Goal: Transaction & Acquisition: Obtain resource

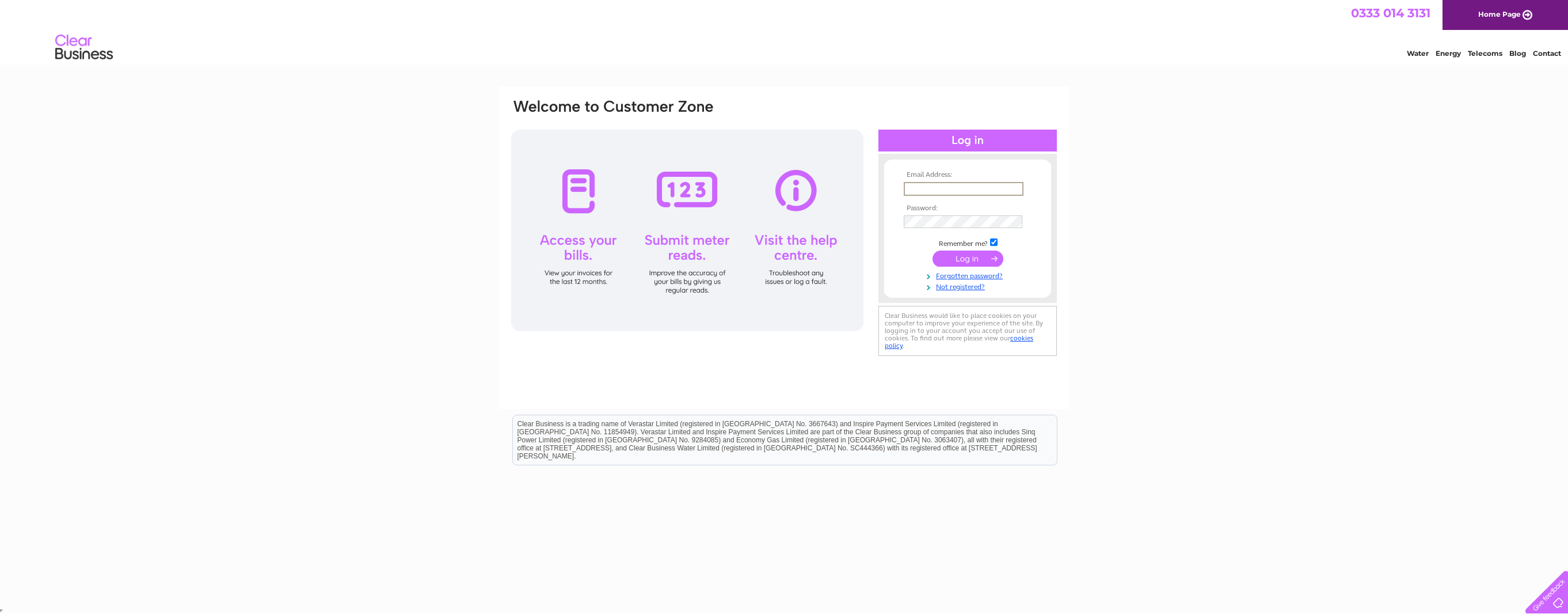
click at [927, 183] on input "text" at bounding box center [963, 189] width 120 height 14
type input "[PERSON_NAME][EMAIL_ADDRESS][PERSON_NAME][DOMAIN_NAME]"
click at [933, 251] on input "submit" at bounding box center [968, 258] width 71 height 16
drag, startPoint x: 963, startPoint y: 255, endPoint x: 974, endPoint y: 267, distance: 16.3
click at [963, 255] on input "submit" at bounding box center [968, 258] width 71 height 16
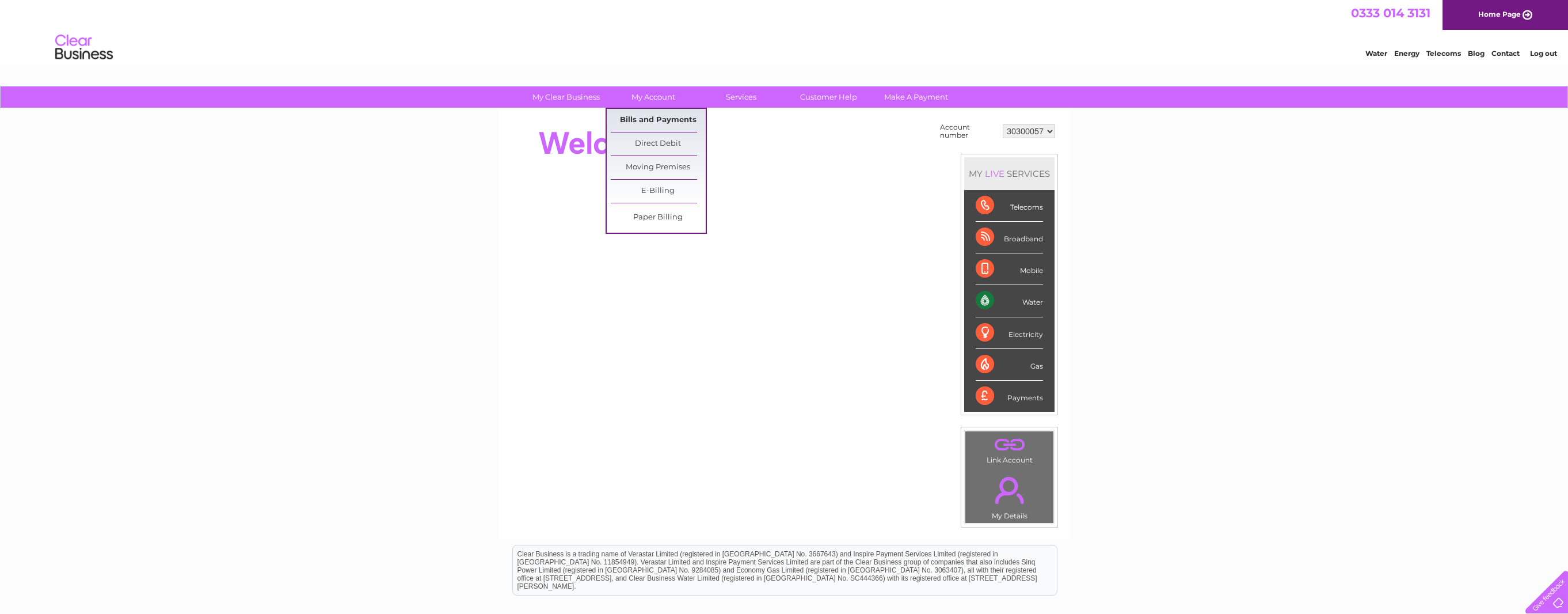
click at [669, 124] on link "Bills and Payments" at bounding box center [658, 120] width 95 height 23
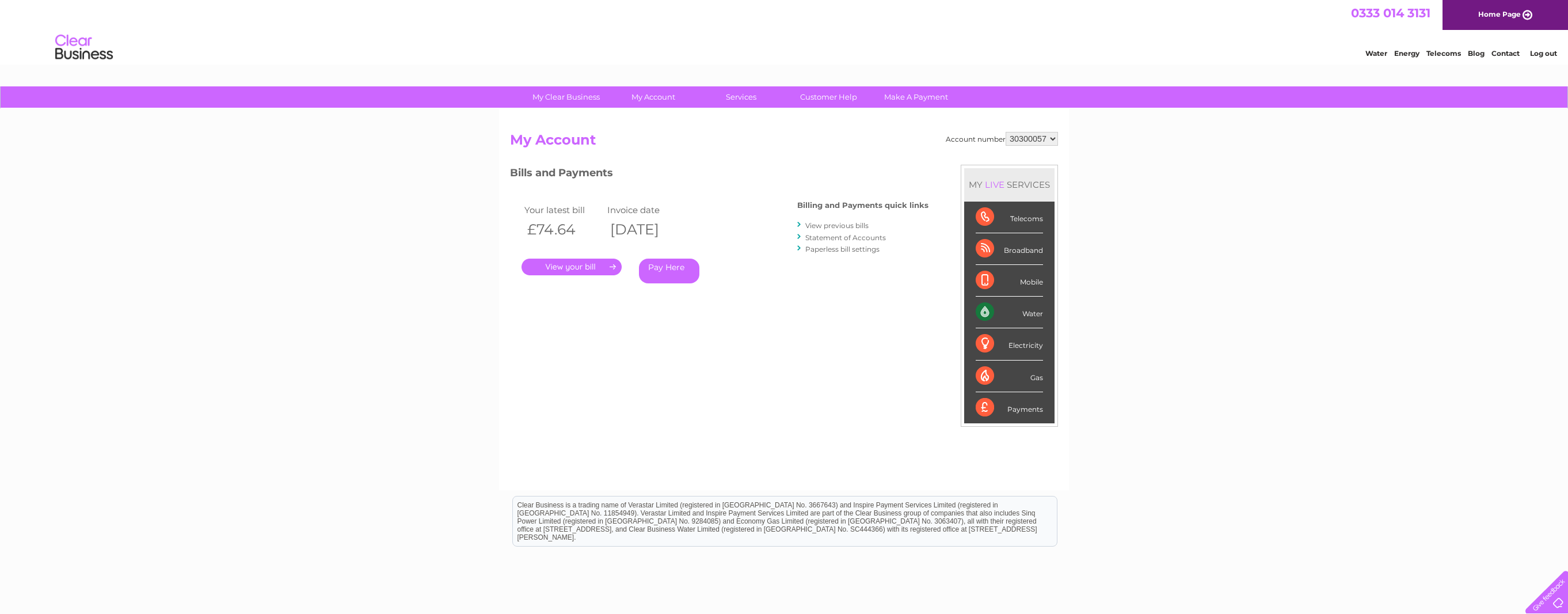
click at [591, 270] on link "." at bounding box center [571, 267] width 100 height 17
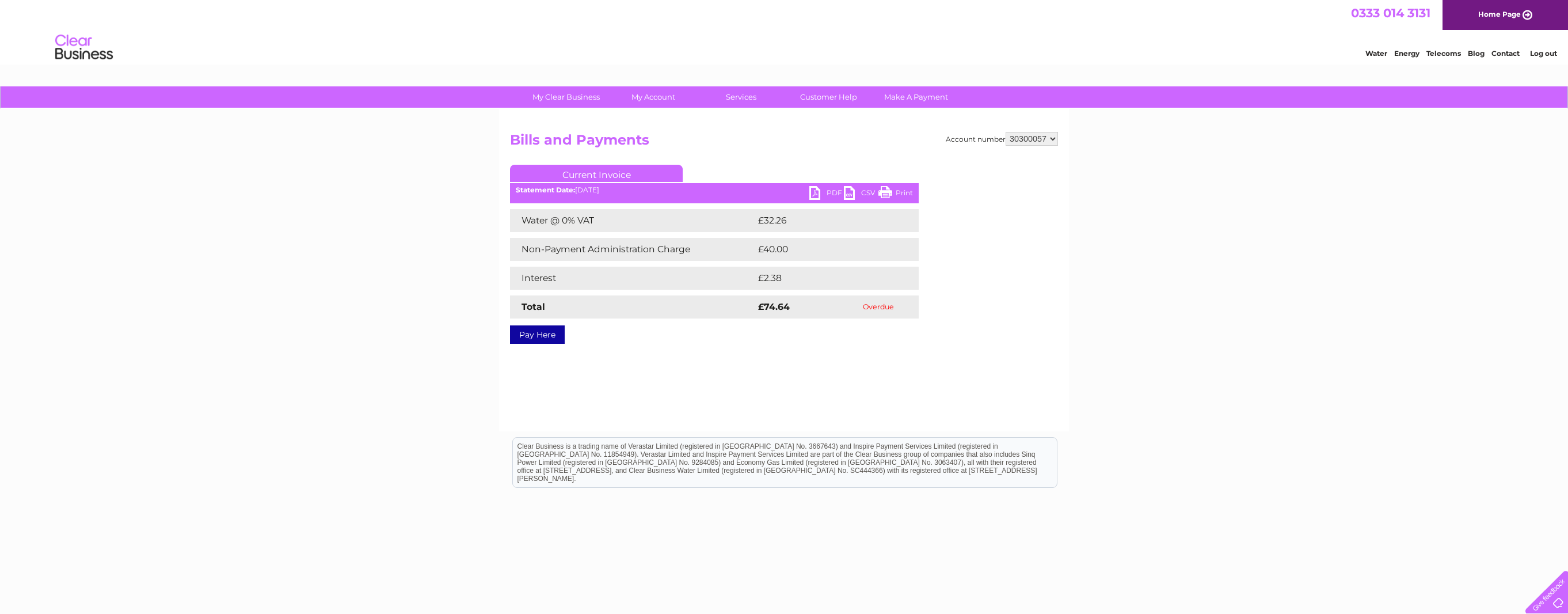
click at [815, 190] on link "PDF" at bounding box center [826, 195] width 34 height 17
click at [654, 121] on link "Bills and Payments" at bounding box center [658, 120] width 95 height 23
click at [655, 120] on link "Bills and Payments" at bounding box center [658, 120] width 95 height 23
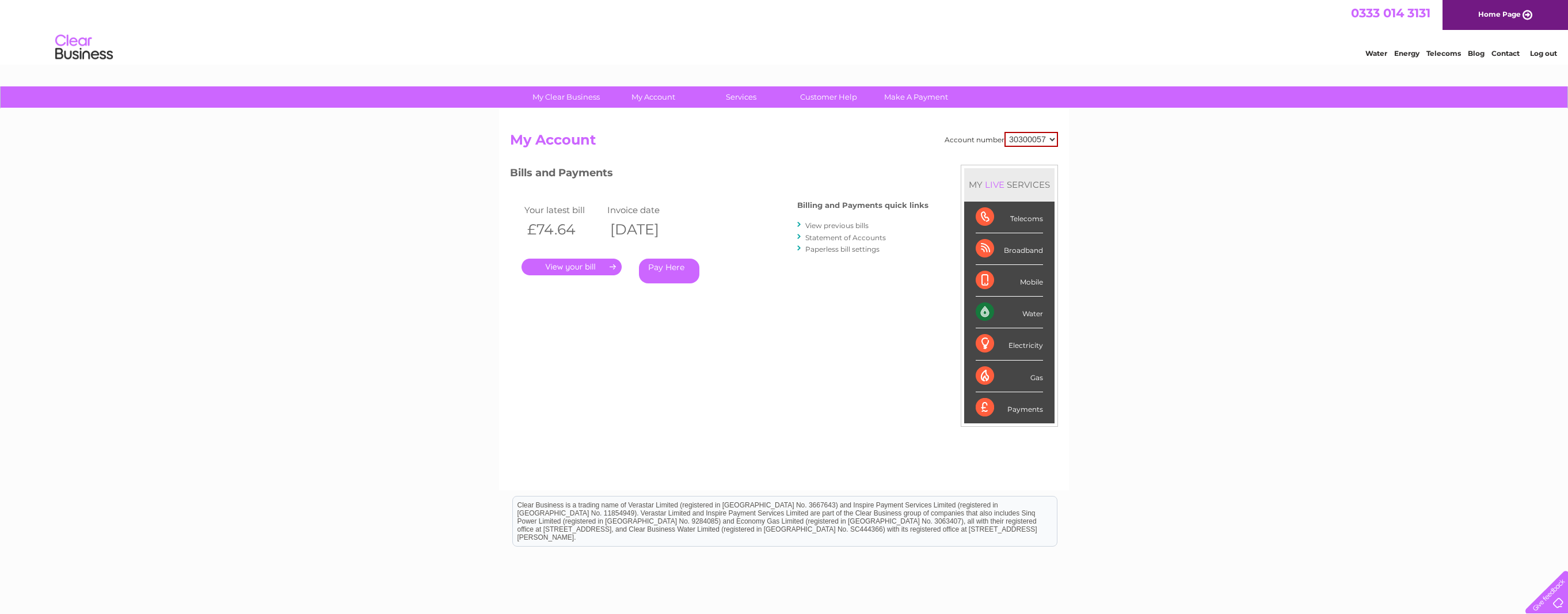
click at [842, 239] on link "Statement of Accounts" at bounding box center [845, 237] width 80 height 8
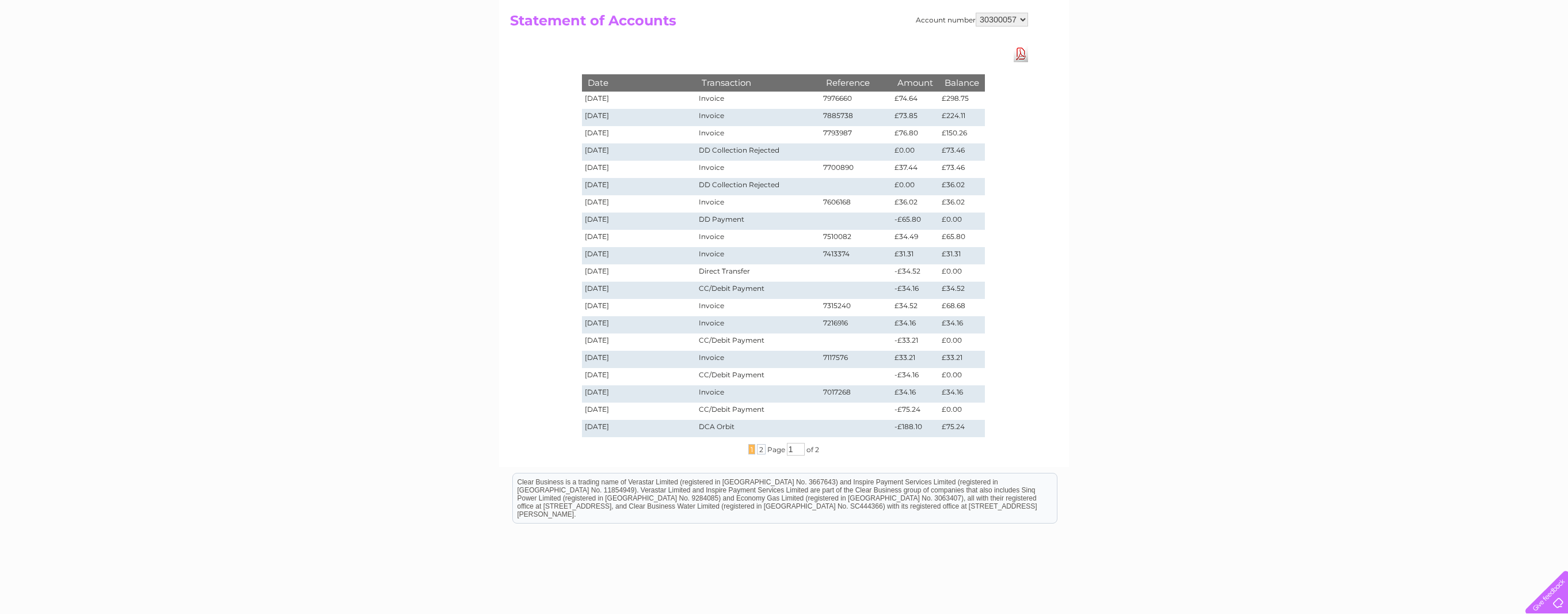
scroll to position [57, 0]
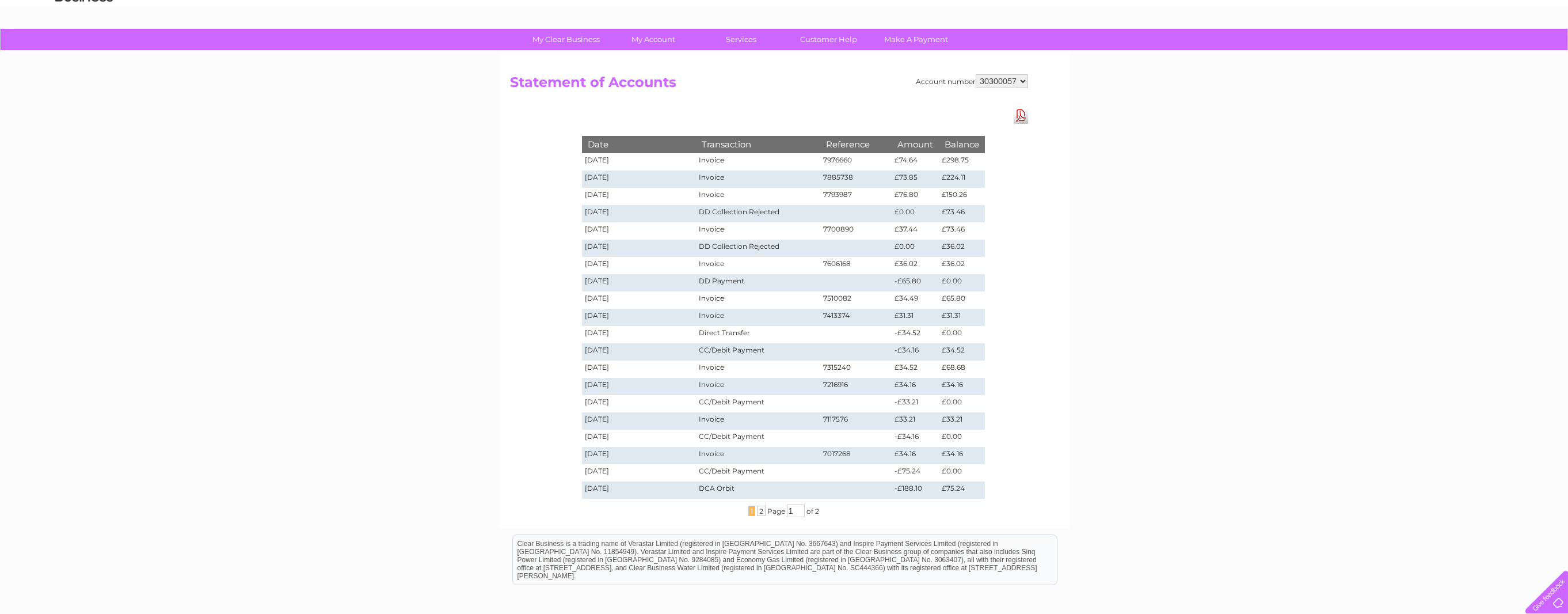
click at [1021, 115] on link "Download Pdf" at bounding box center [1021, 116] width 15 height 17
click at [1021, 81] on select "30300057 30308121" at bounding box center [1001, 81] width 52 height 14
select select "30308121"
click at [975, 74] on select "30300057 30308121" at bounding box center [1001, 81] width 52 height 14
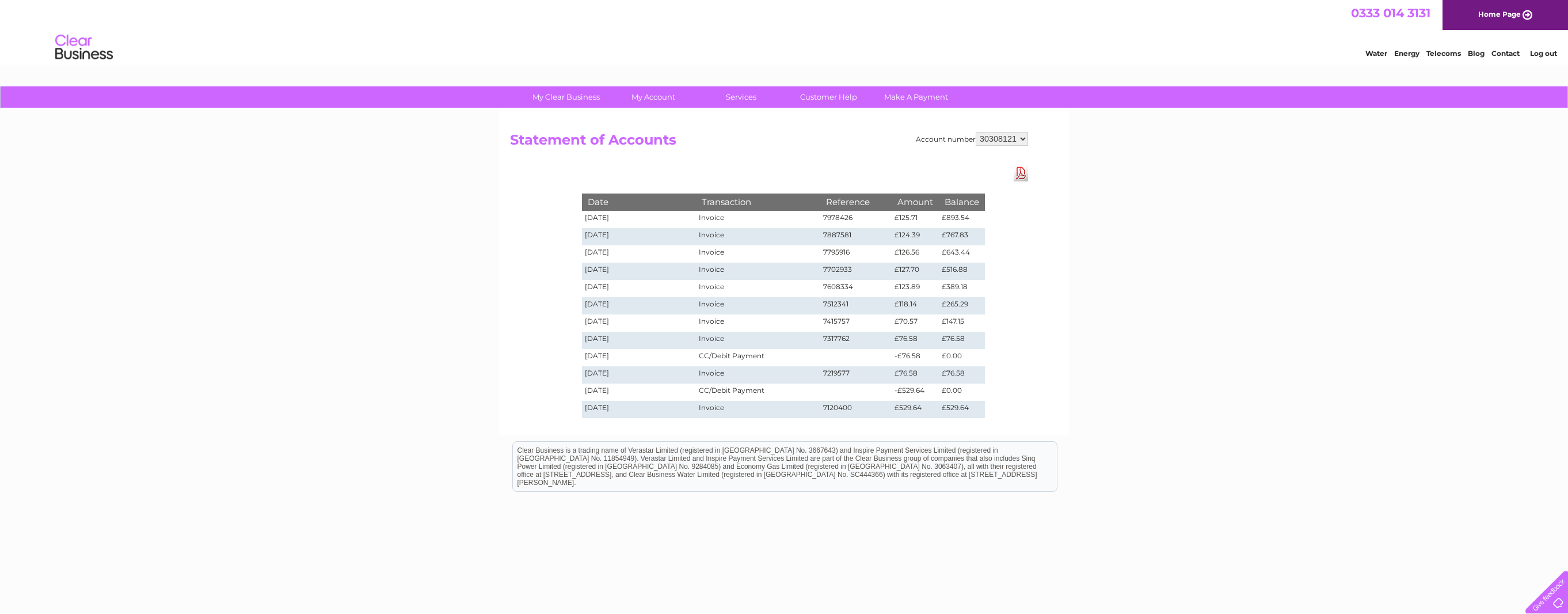
click at [959, 218] on td "£893.54" at bounding box center [962, 219] width 46 height 18
click at [724, 218] on td "Invoice" at bounding box center [758, 219] width 125 height 18
click at [1019, 174] on link "Download Pdf" at bounding box center [1021, 173] width 15 height 17
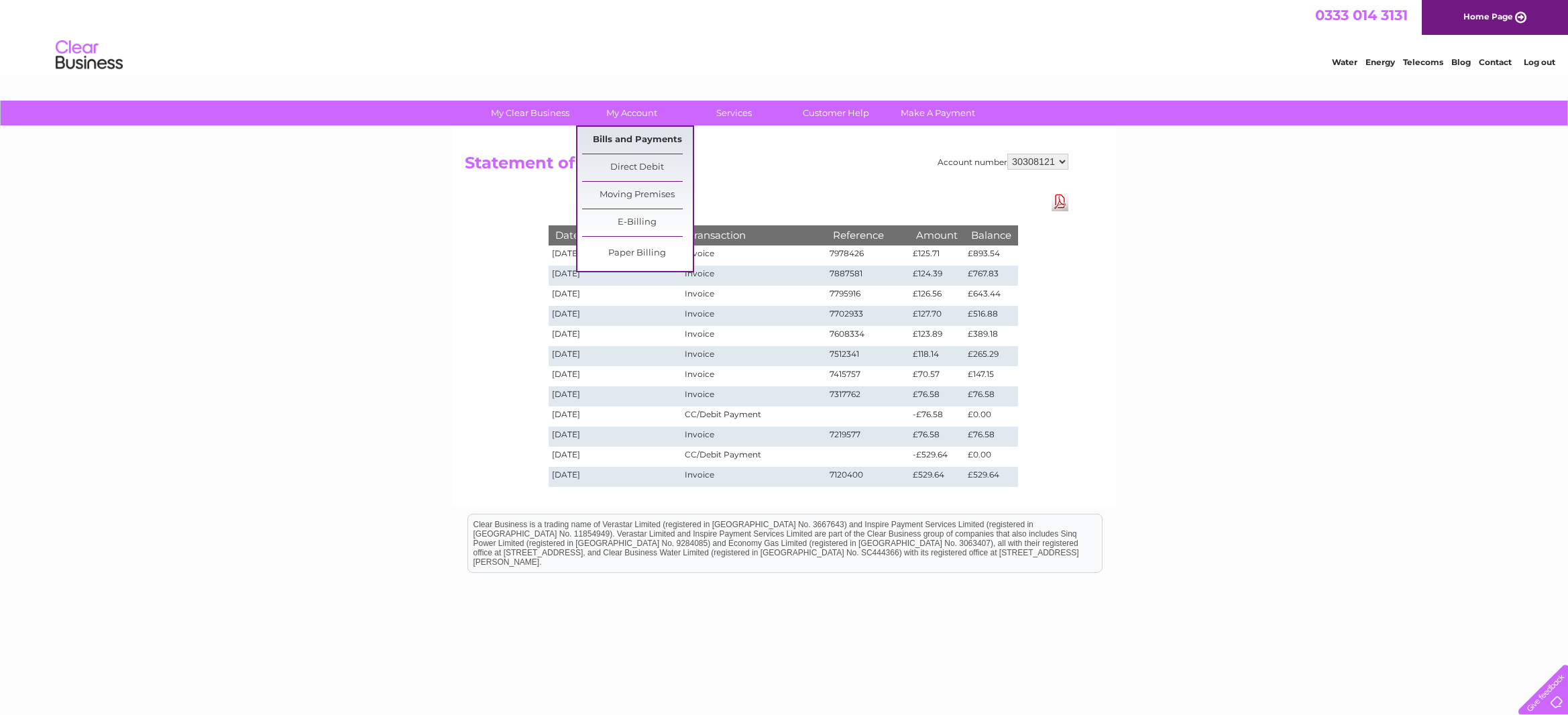
click at [651, 135] on link "Bills and Payments" at bounding box center [638, 139] width 111 height 27
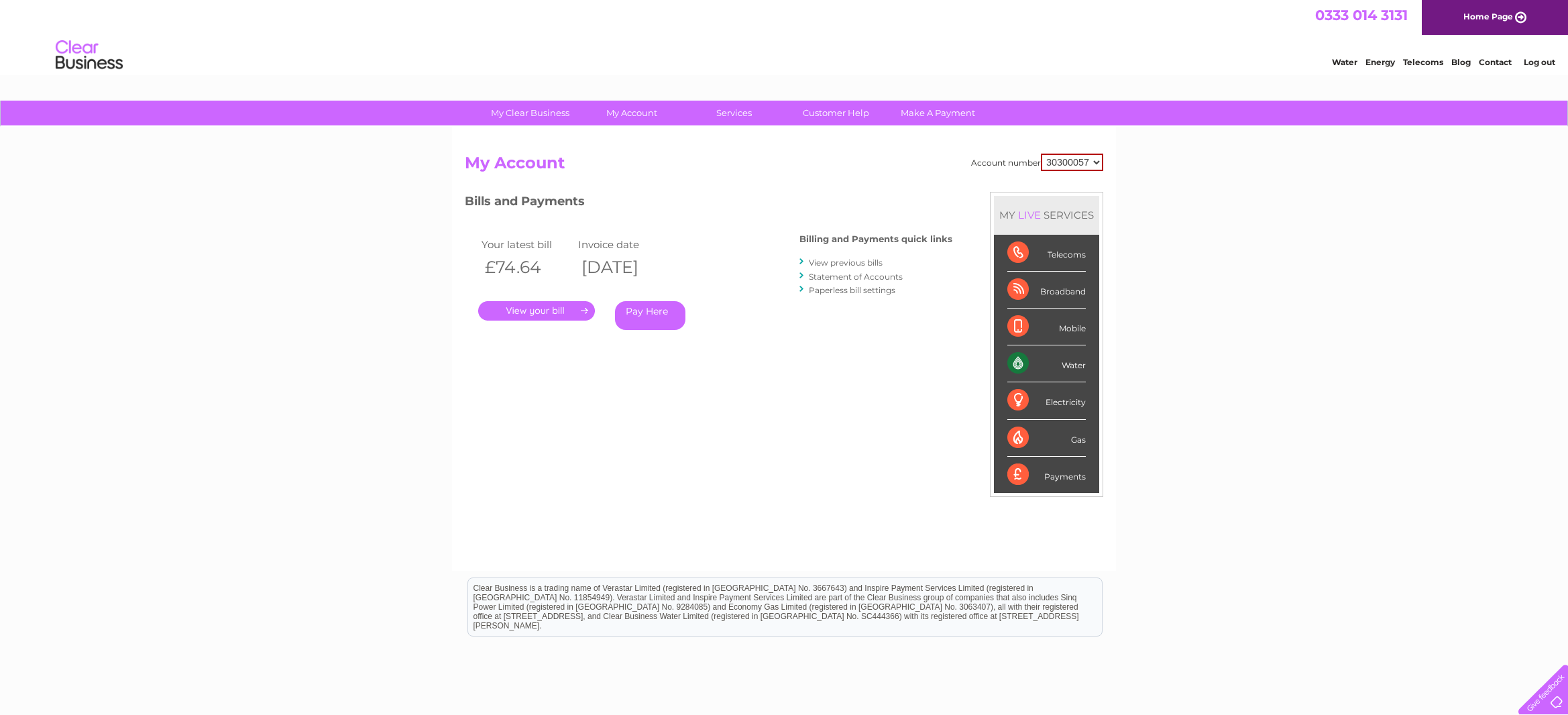
click at [857, 263] on link "View previous bills" at bounding box center [846, 263] width 73 height 10
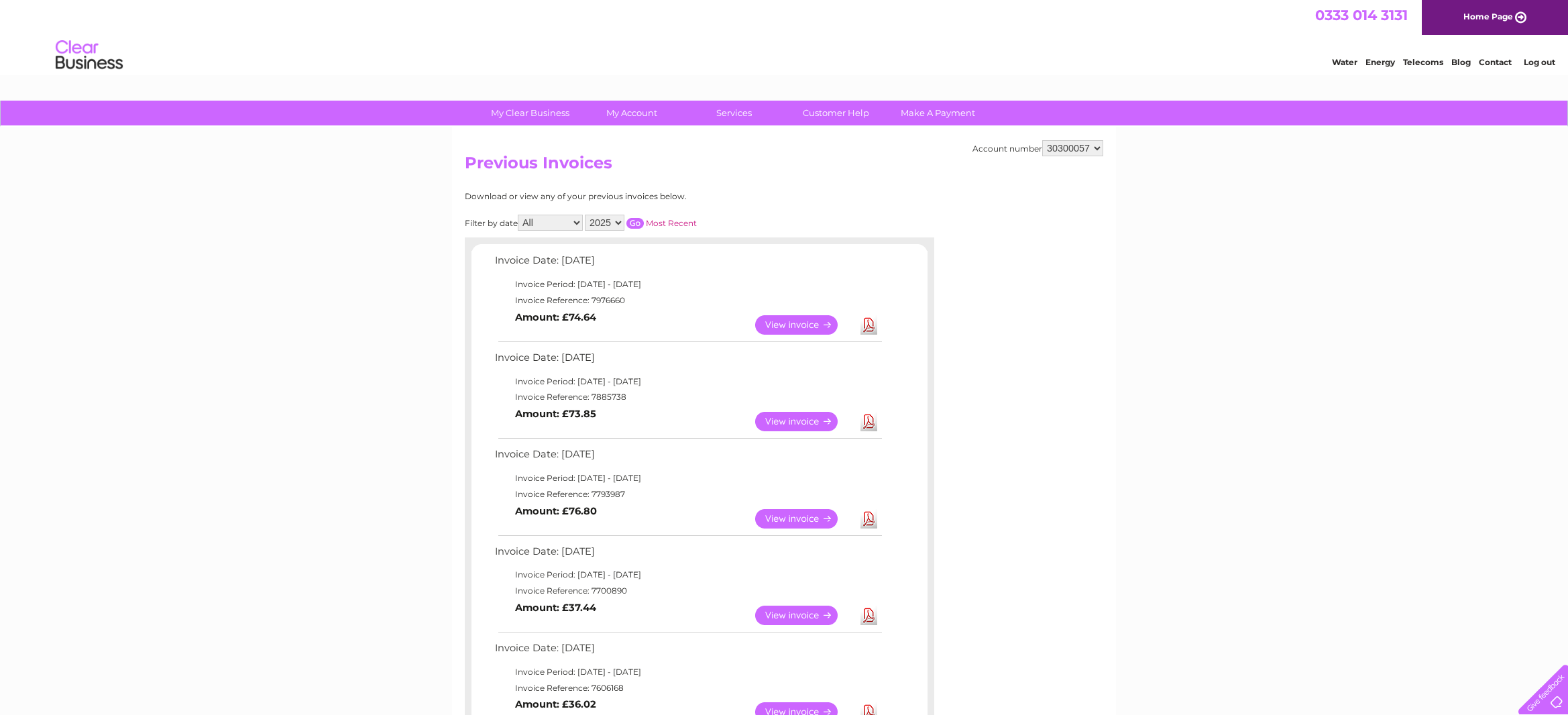
click at [1098, 149] on select "30300057 30308121" at bounding box center [1072, 148] width 61 height 16
select select "30308121"
click at [1042, 140] on select "30300057 30308121" at bounding box center [1072, 148] width 61 height 16
click at [809, 327] on link "View" at bounding box center [804, 325] width 99 height 20
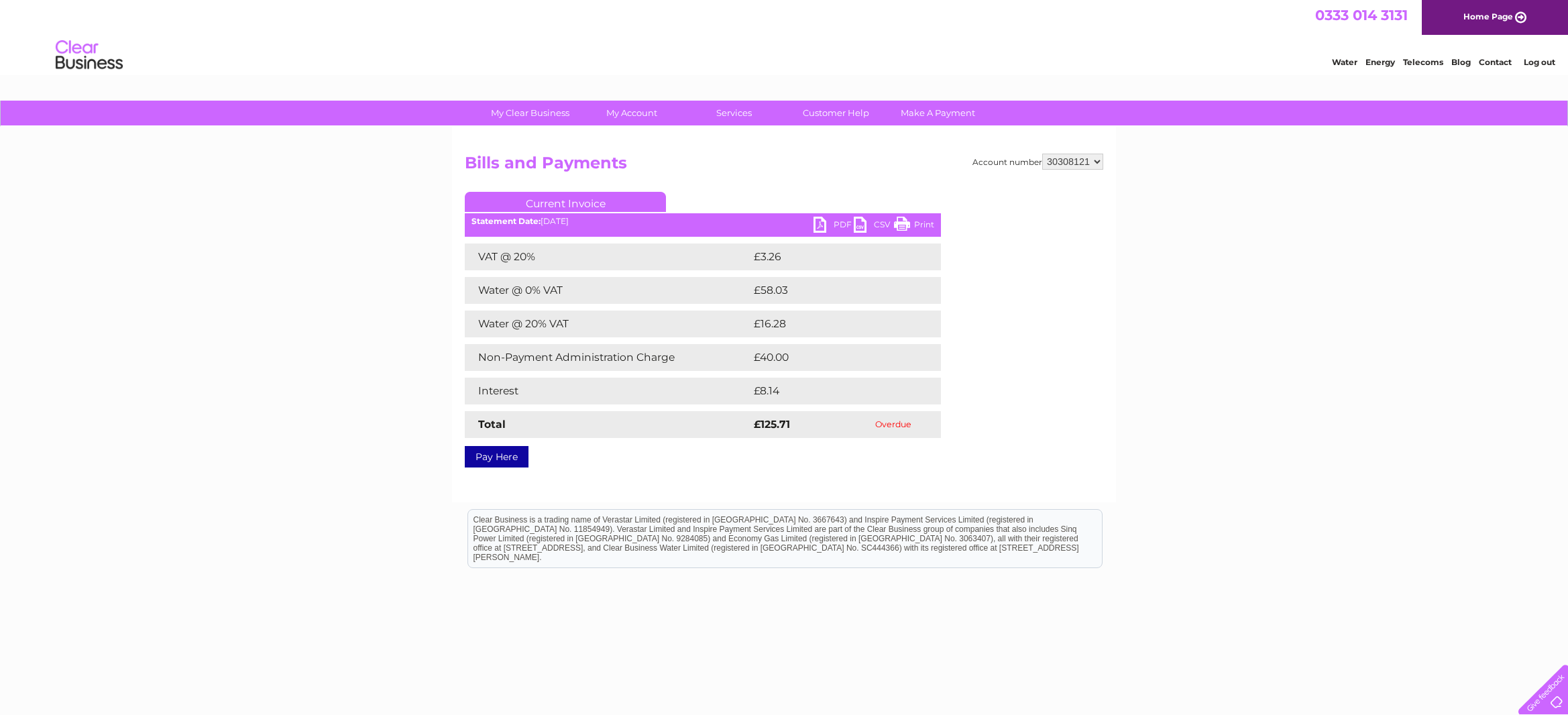
click at [824, 223] on link "PDF" at bounding box center [833, 227] width 40 height 20
